Goal: Information Seeking & Learning: Learn about a topic

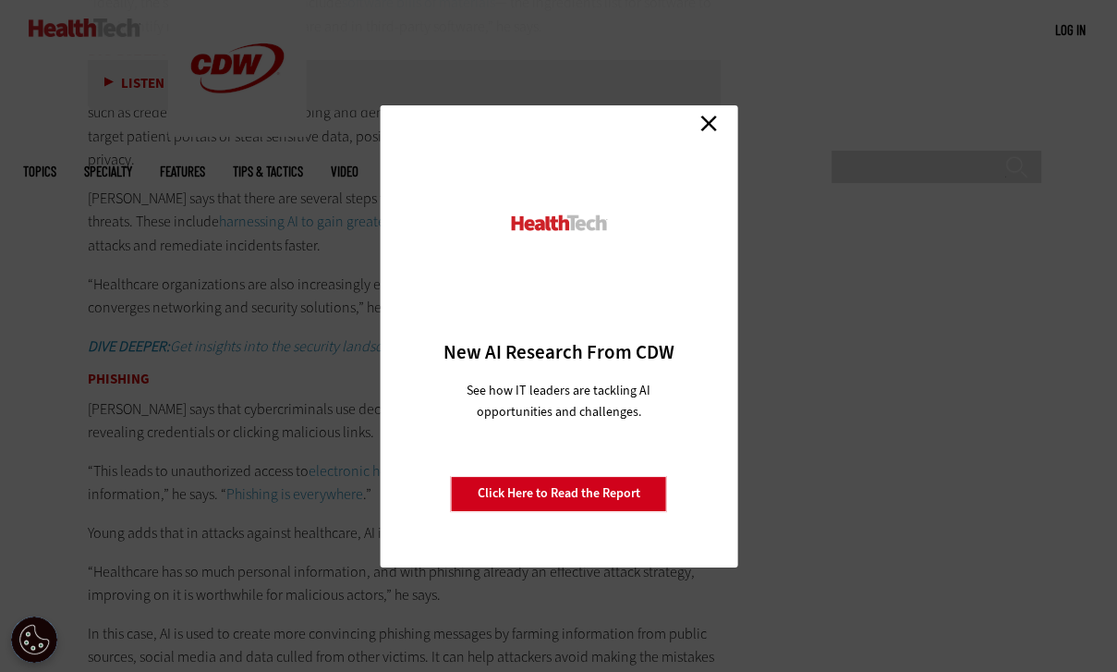
scroll to position [3253, 0]
click at [709, 124] on link "Close" at bounding box center [709, 124] width 28 height 28
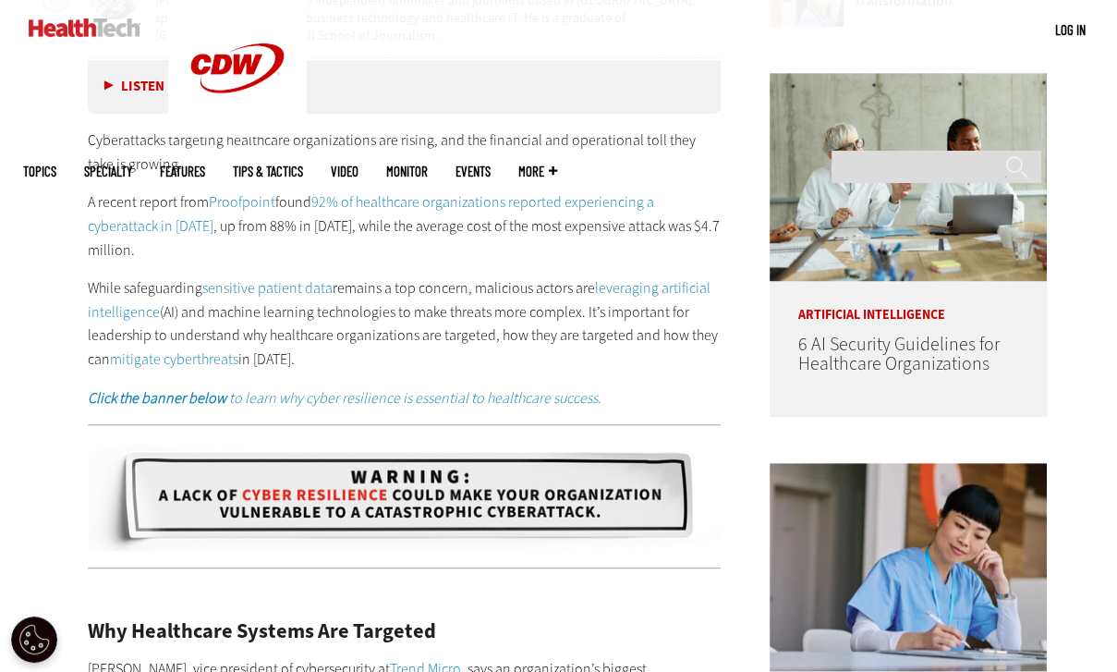
scroll to position [961, 0]
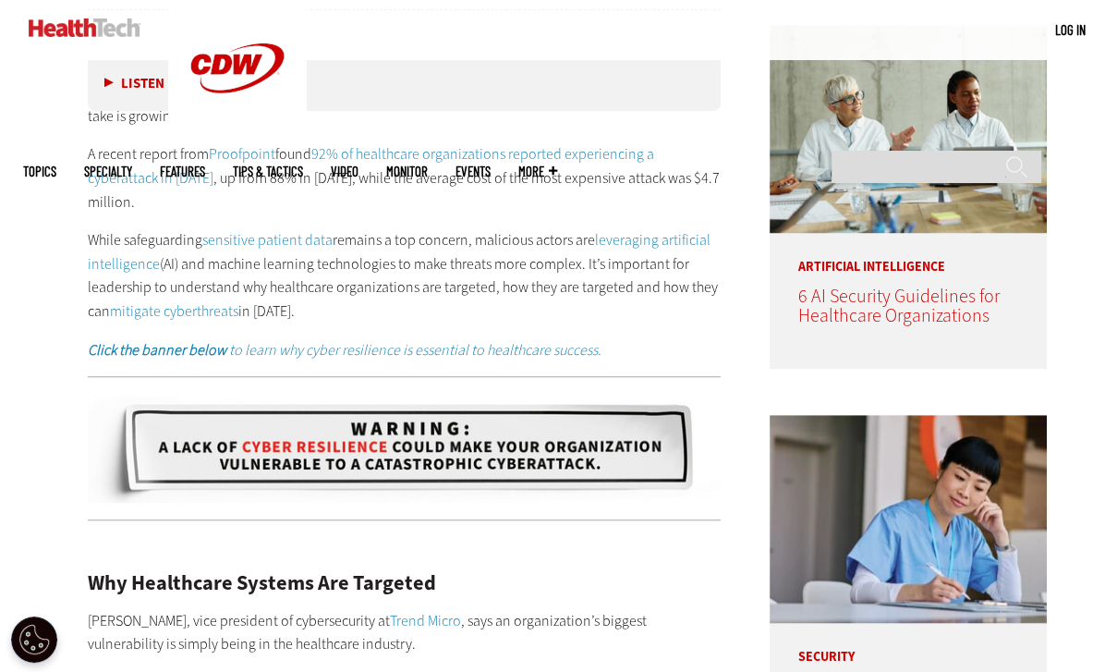
click at [857, 314] on span "6 AI Security Guidelines for Healthcare Organizations" at bounding box center [897, 306] width 201 height 44
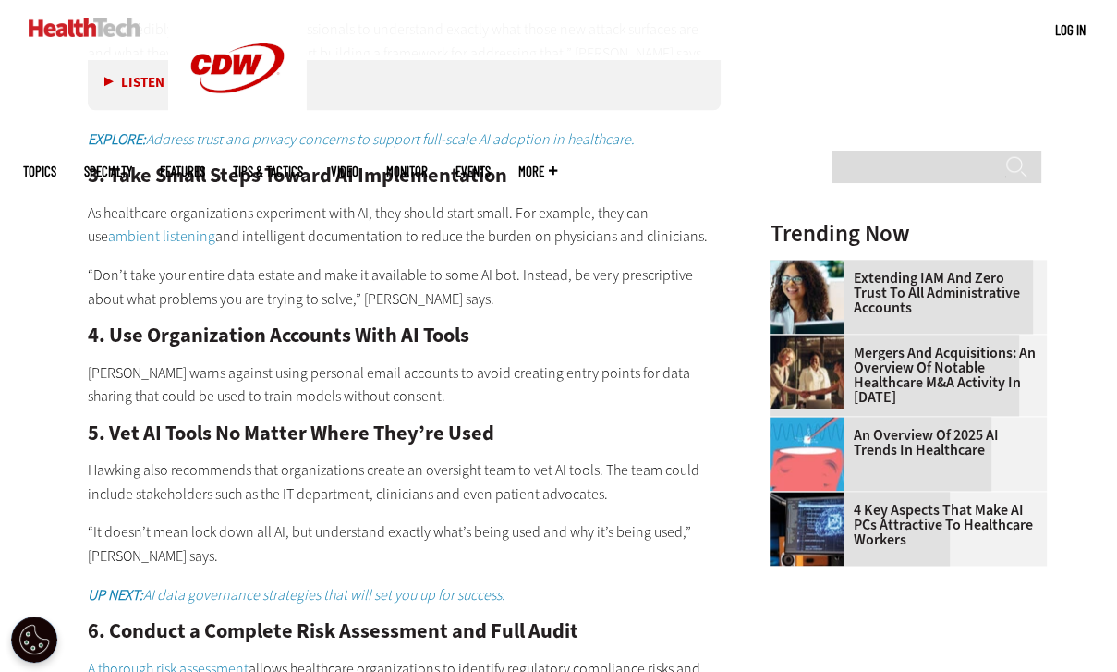
scroll to position [1848, 0]
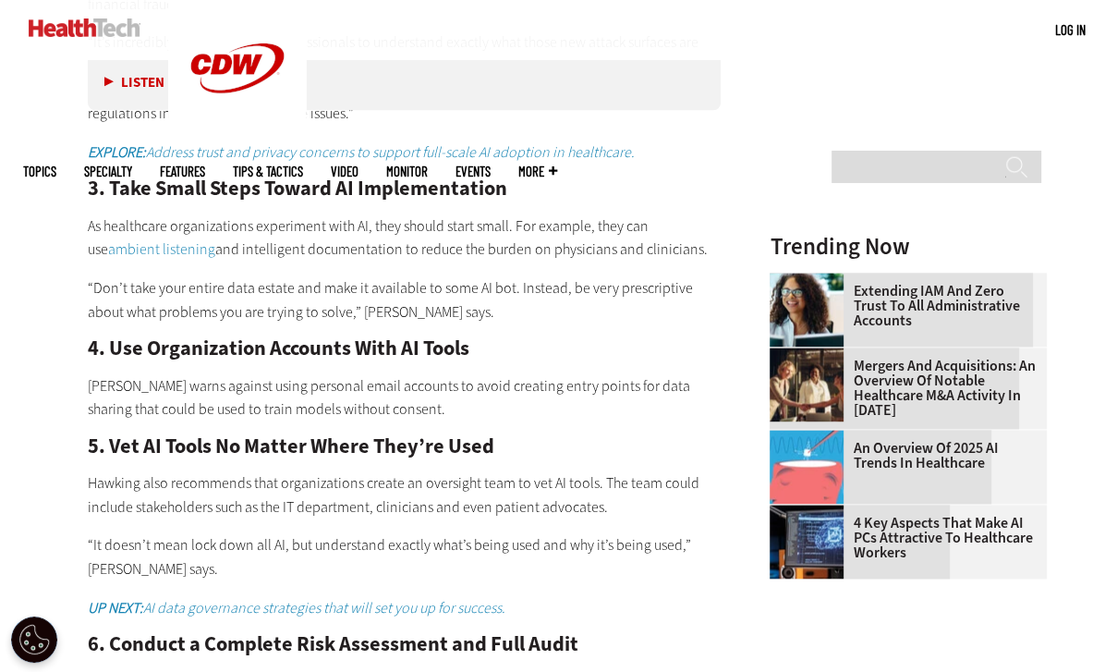
click at [917, 462] on link "An Overview of 2025 AI Trends in Healthcare" at bounding box center [903, 456] width 266 height 30
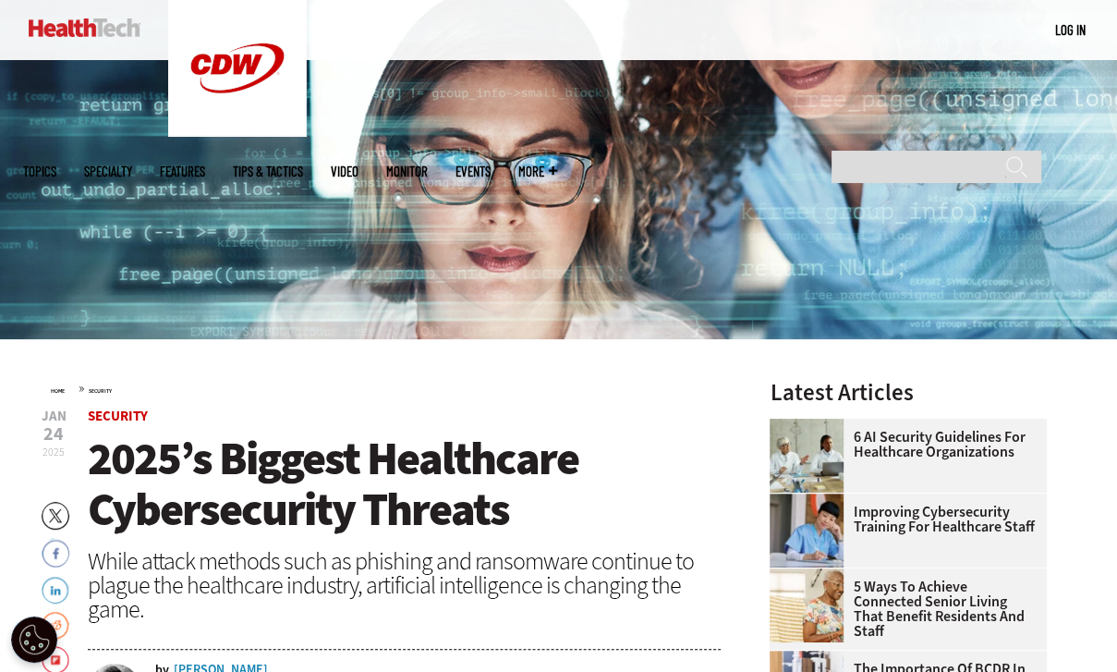
scroll to position [222, 0]
